Goal: Information Seeking & Learning: Learn about a topic

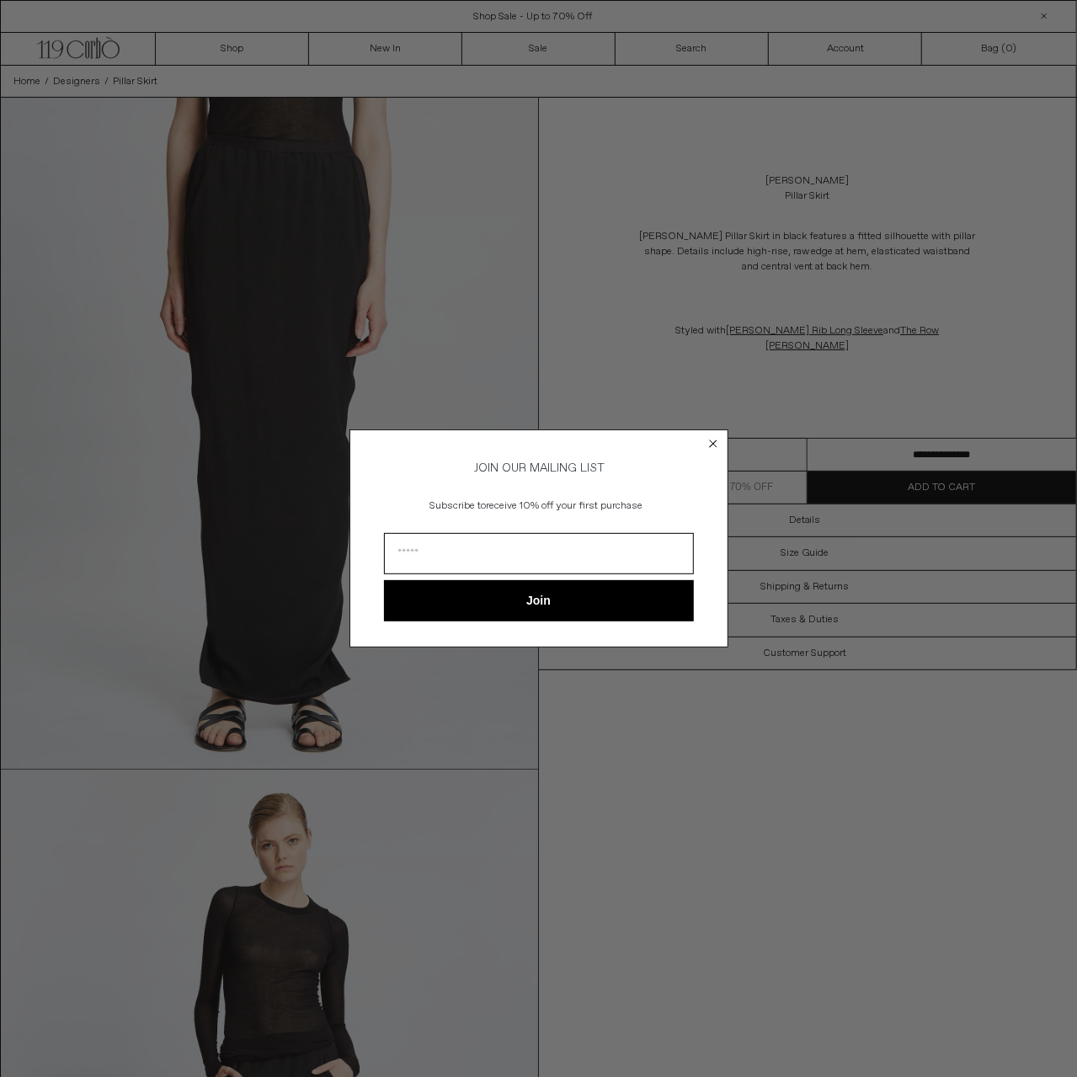
click at [485, 242] on div "Close dialog JOIN OUR MAILING LIST Subscribe to receive 10% off your first purc…" at bounding box center [538, 538] width 1077 height 1077
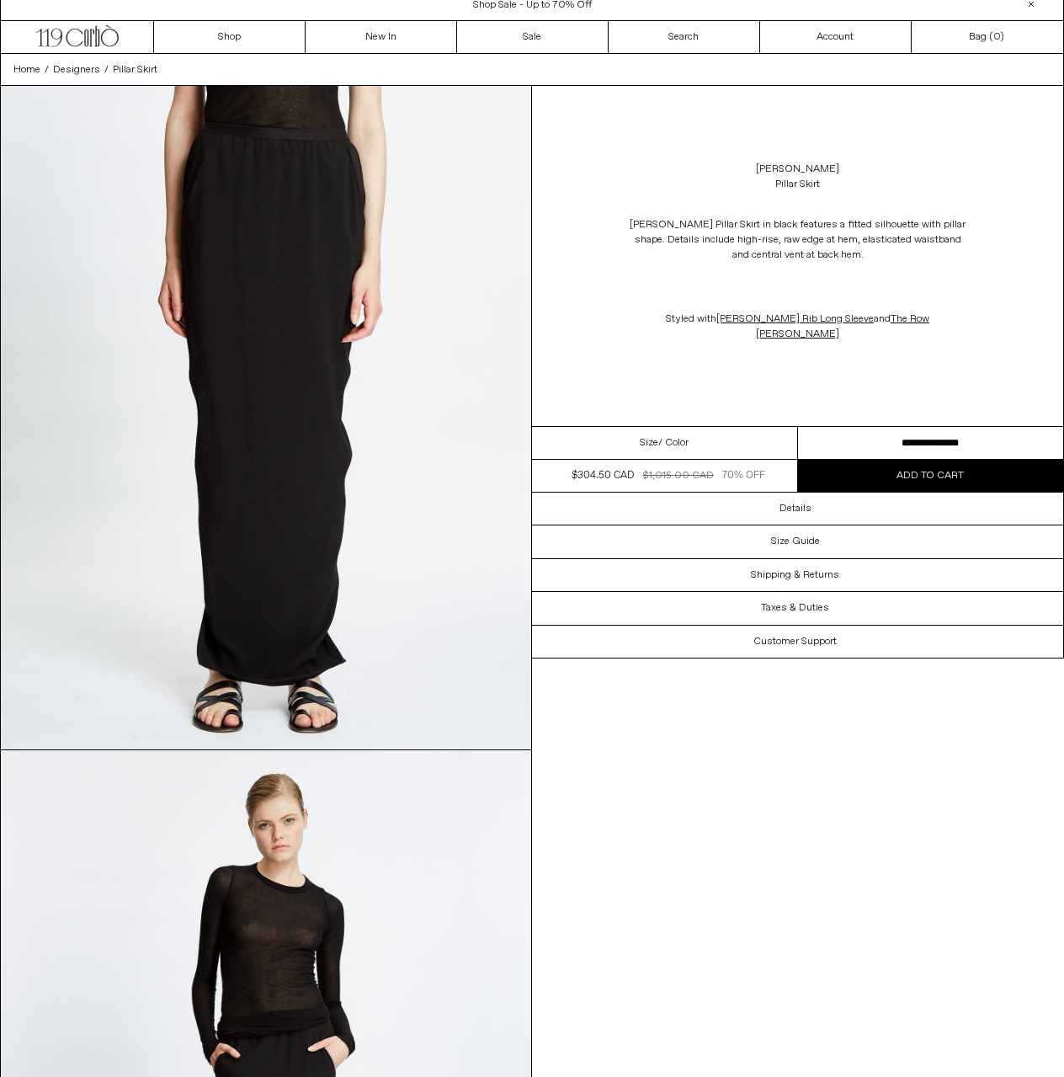
drag, startPoint x: 575, startPoint y: 295, endPoint x: 638, endPoint y: 723, distance: 432.2
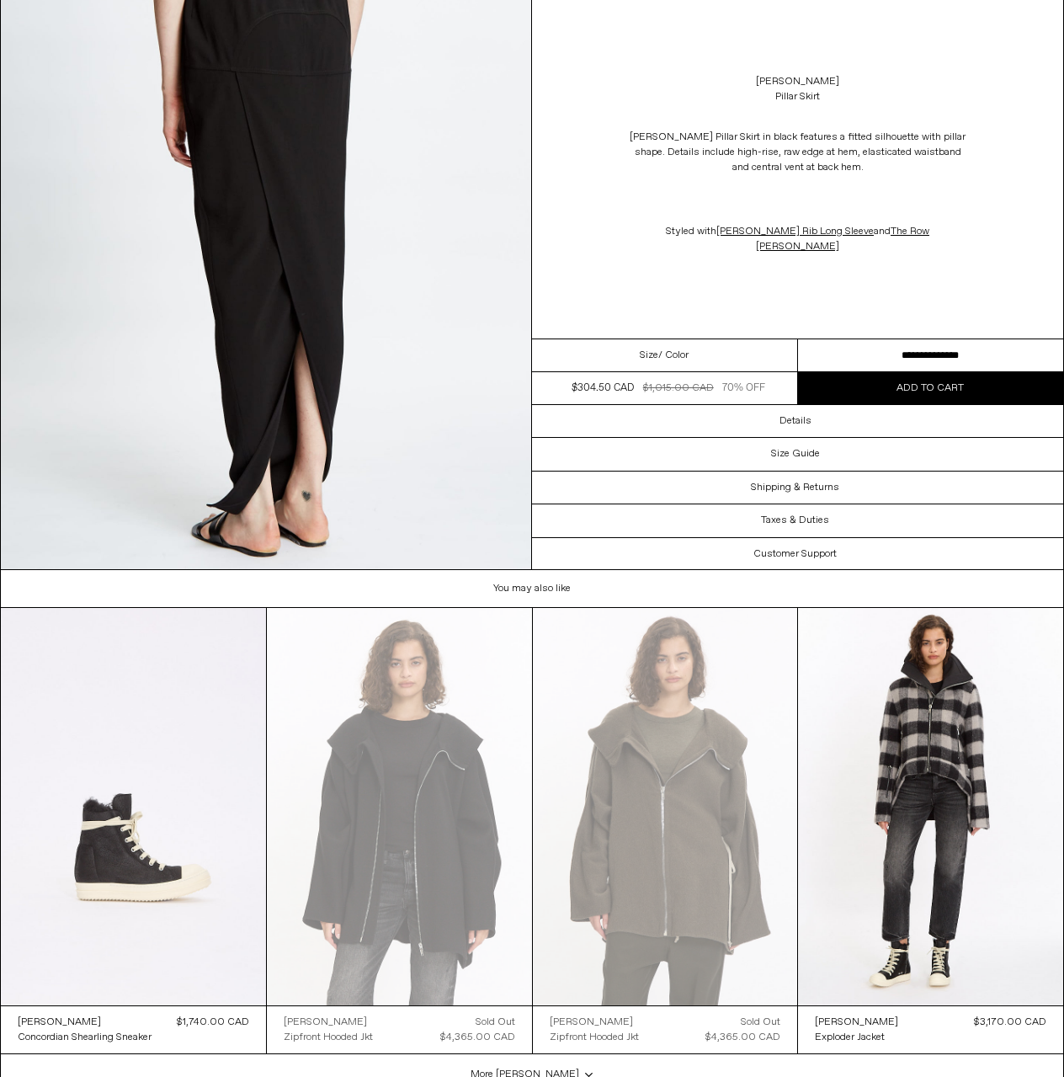
scroll to position [2944, 0]
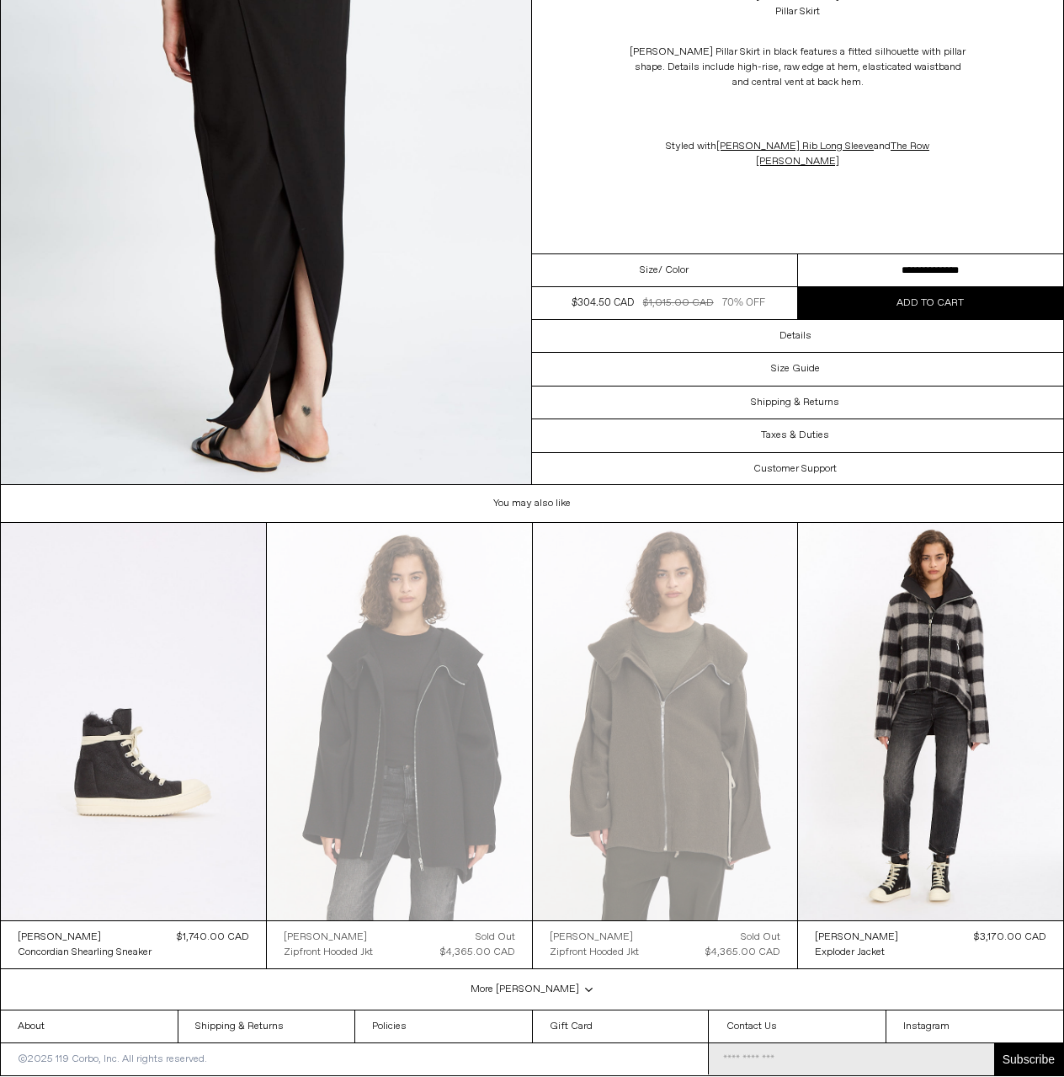
drag, startPoint x: 625, startPoint y: 886, endPoint x: 613, endPoint y: 1109, distance: 223.4
click at [154, 1011] on link "About" at bounding box center [89, 1026] width 177 height 32
